Goal: Book appointment/travel/reservation

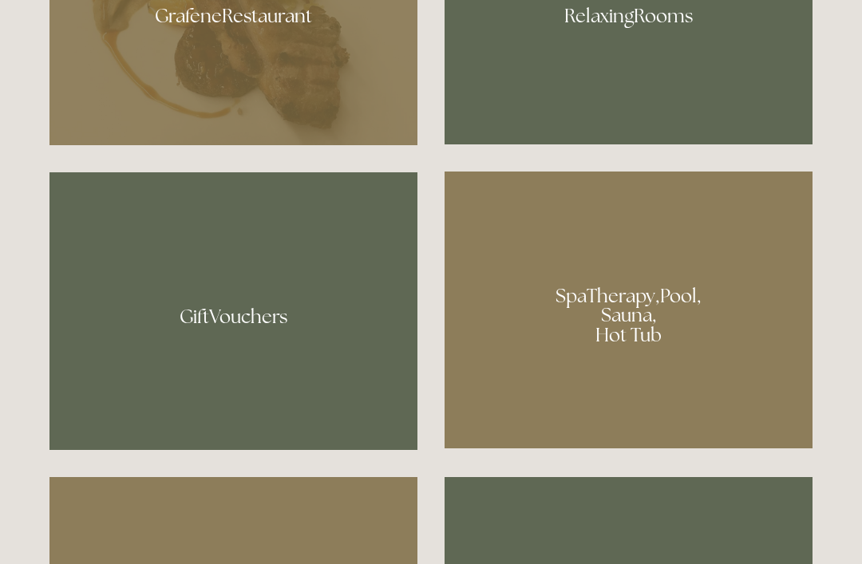
scroll to position [1086, 0]
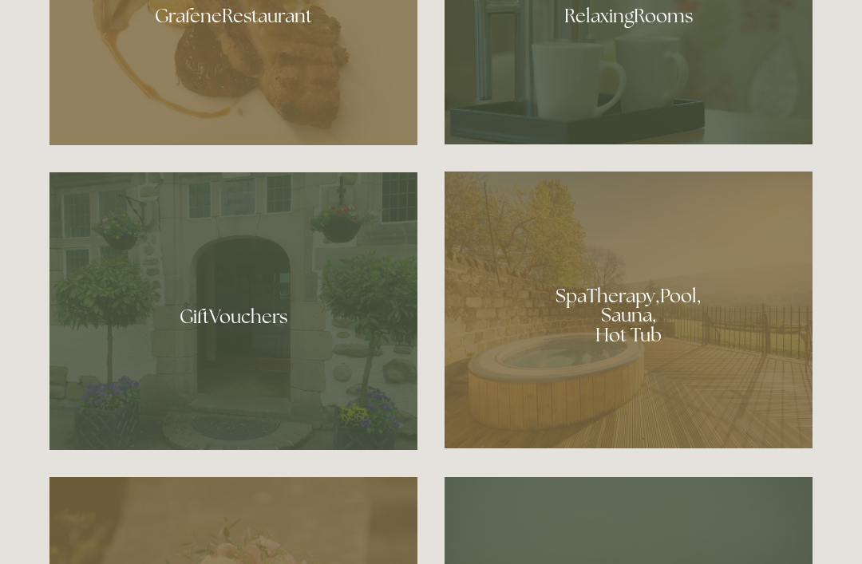
click at [627, 393] on div at bounding box center [629, 310] width 368 height 277
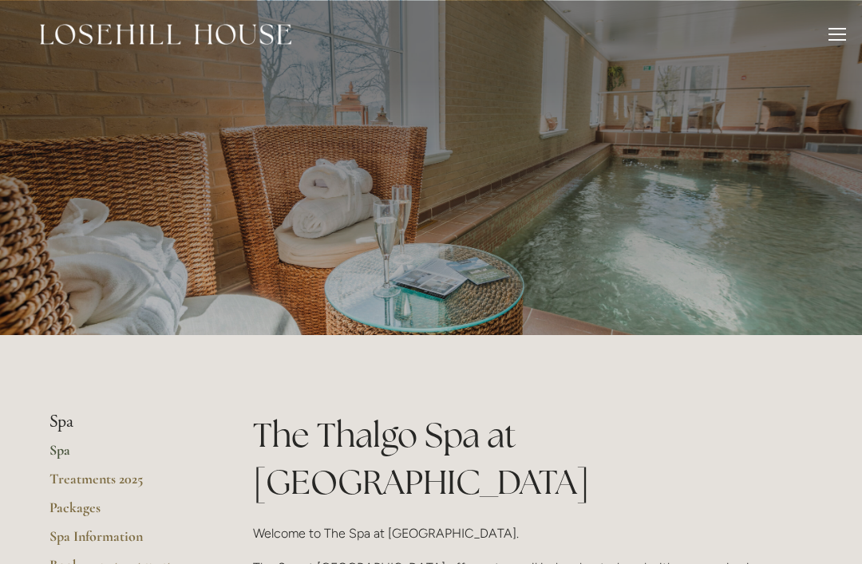
click at [829, 37] on div at bounding box center [837, 37] width 18 height 18
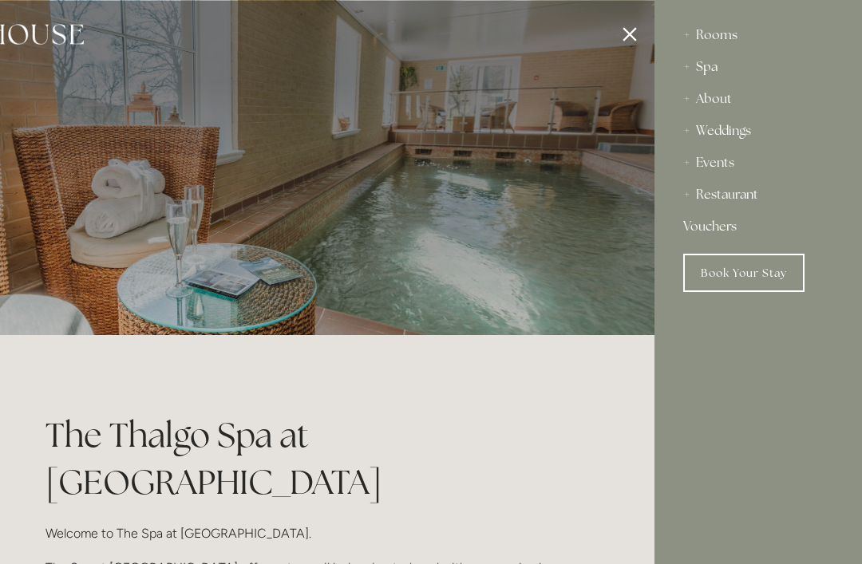
click at [749, 200] on div "Restaurant" at bounding box center [758, 195] width 150 height 32
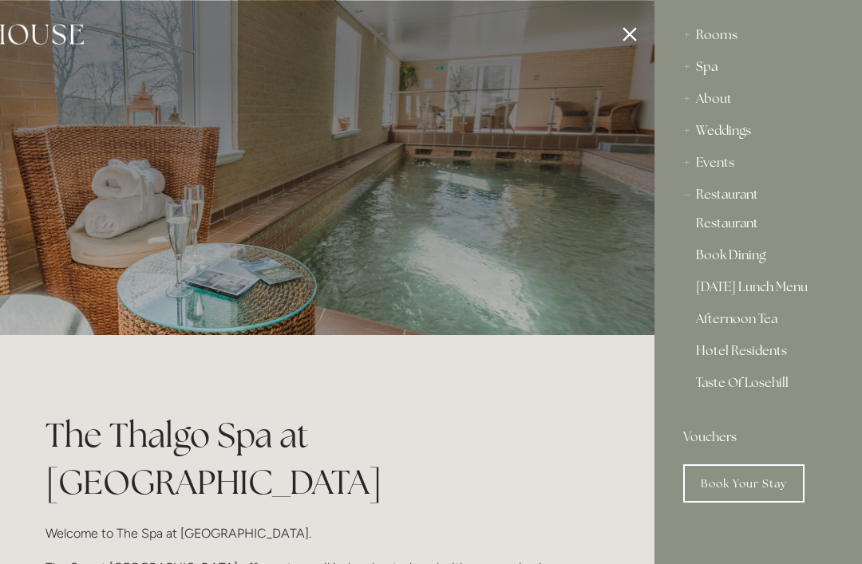
click at [756, 201] on div "Restaurant" at bounding box center [758, 195] width 150 height 32
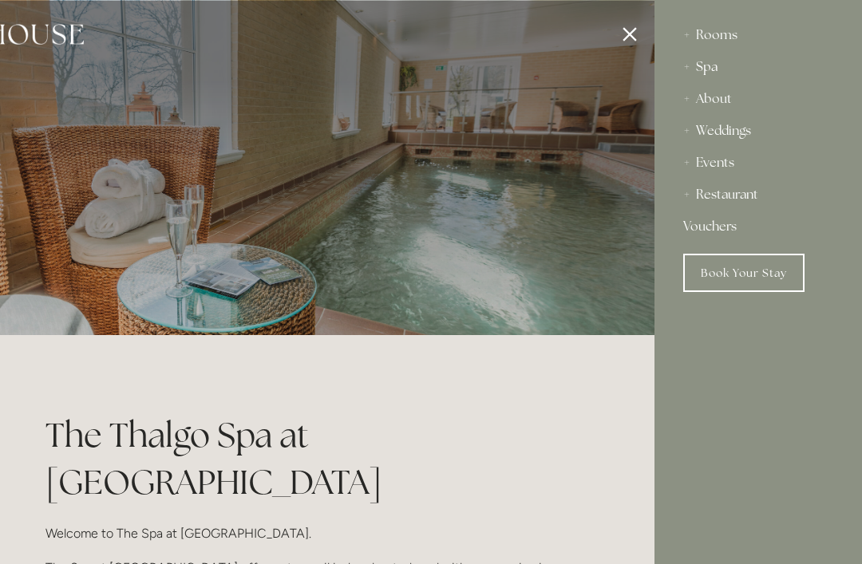
click at [737, 208] on div "Restaurant" at bounding box center [758, 195] width 150 height 32
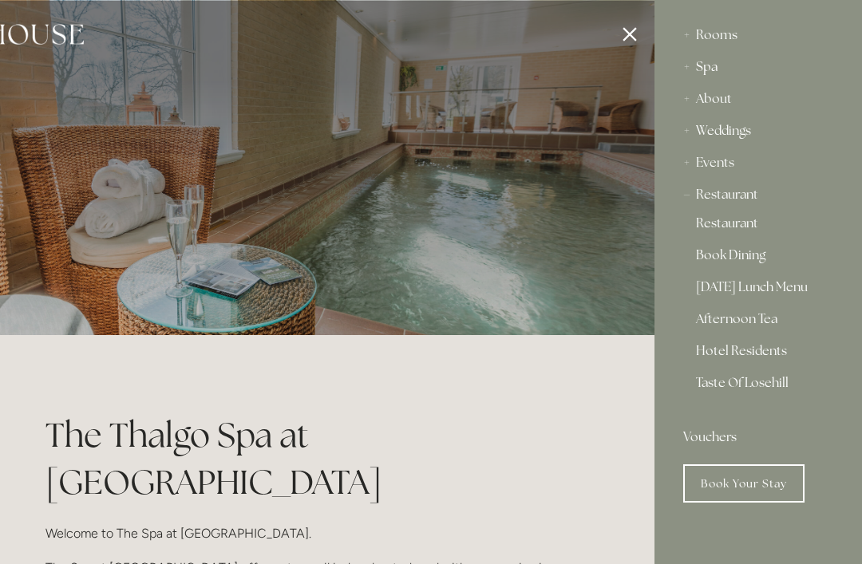
click at [738, 235] on link "Restaurant" at bounding box center [758, 226] width 125 height 19
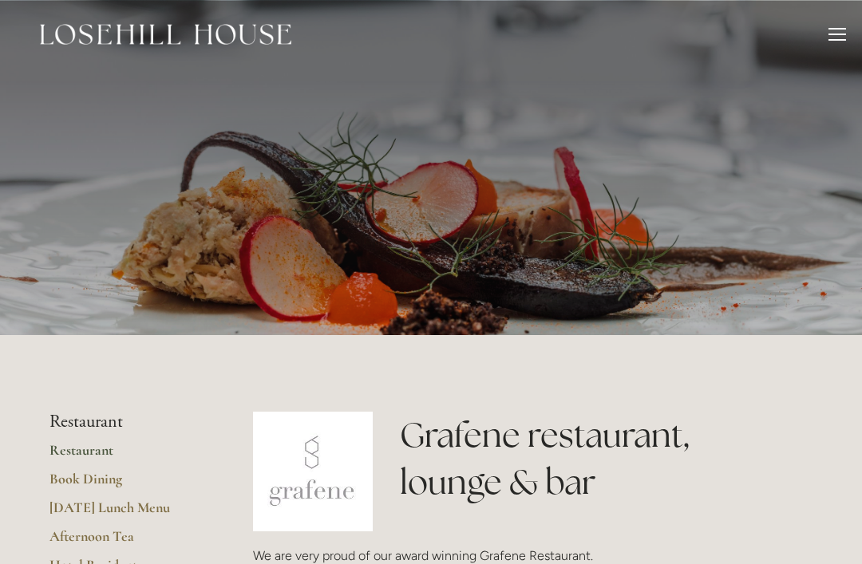
click at [836, 30] on div at bounding box center [837, 37] width 18 height 18
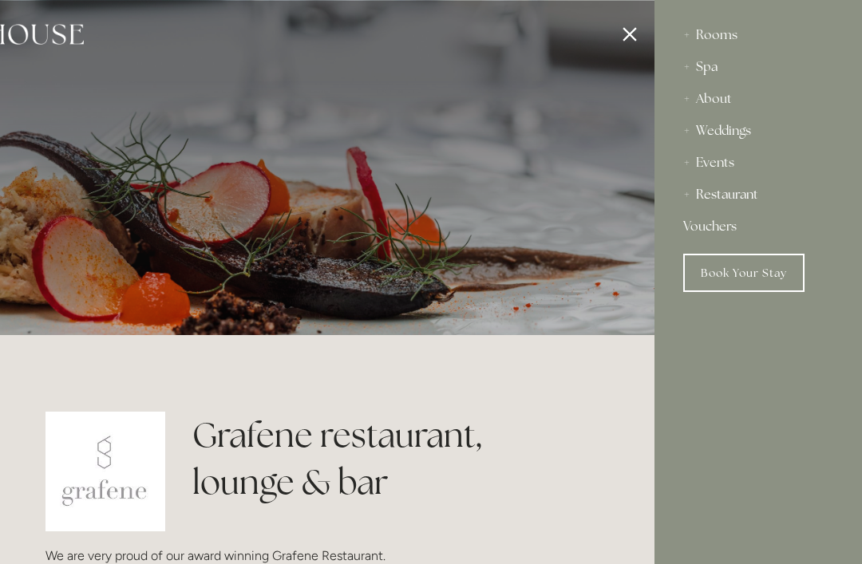
click at [706, 44] on div "Rooms" at bounding box center [758, 35] width 150 height 32
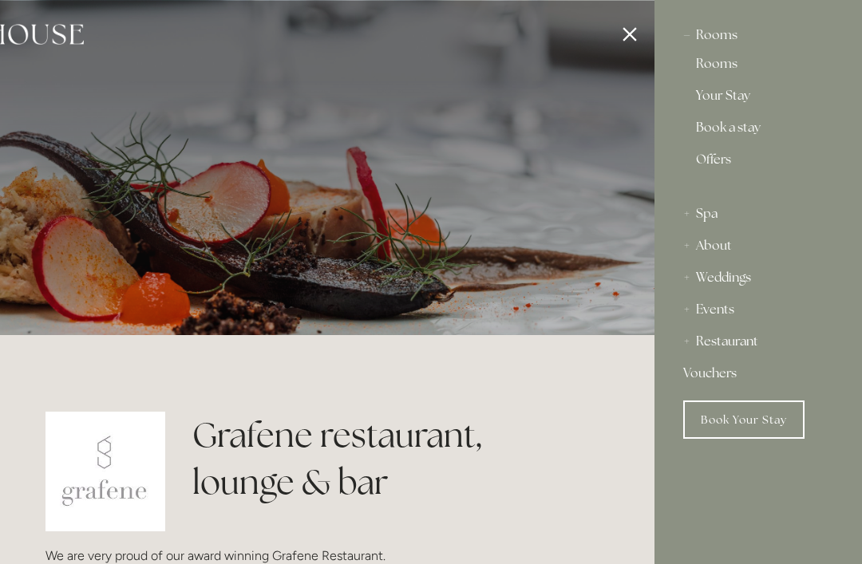
click at [722, 67] on link "Rooms" at bounding box center [758, 66] width 125 height 19
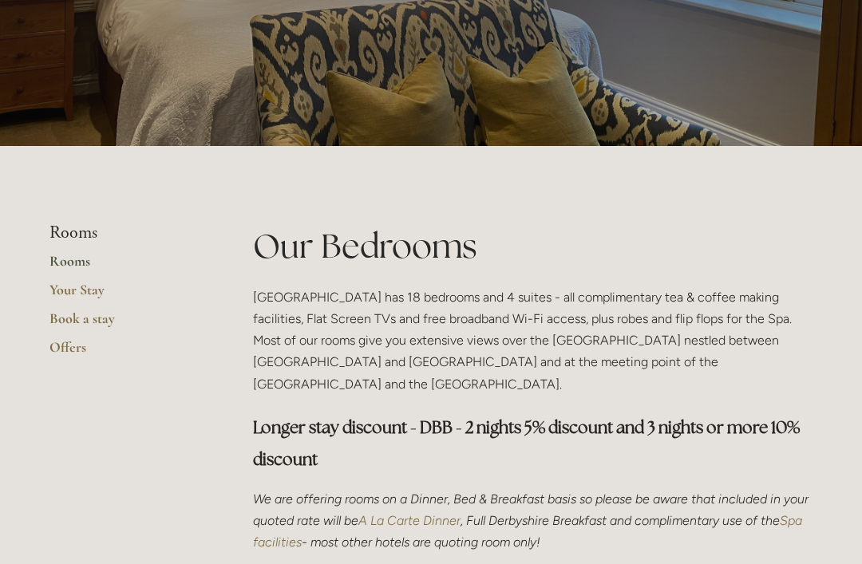
scroll to position [189, 0]
click at [101, 326] on link "Book a stay" at bounding box center [125, 324] width 152 height 29
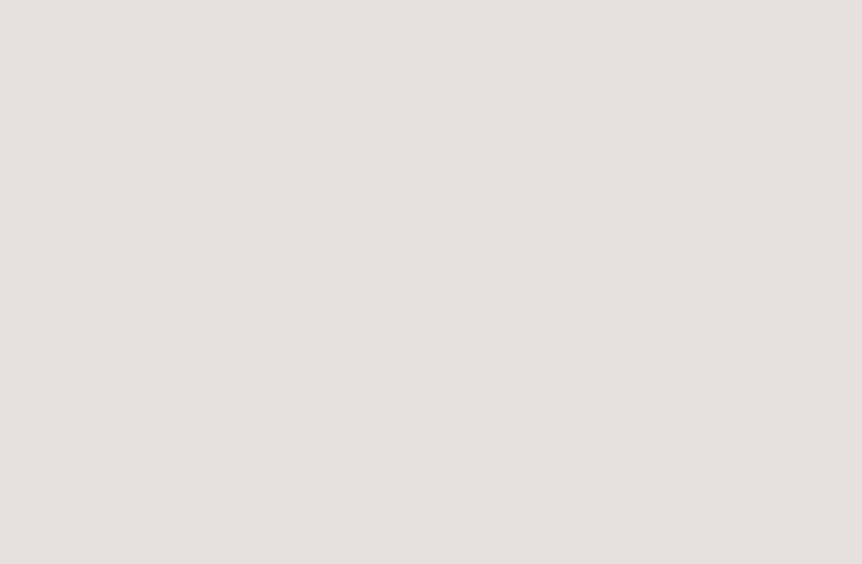
scroll to position [578, 0]
